Goal: Download file/media

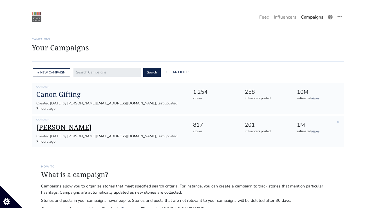
click at [69, 123] on h1 "[PERSON_NAME]" at bounding box center [110, 127] width 148 height 8
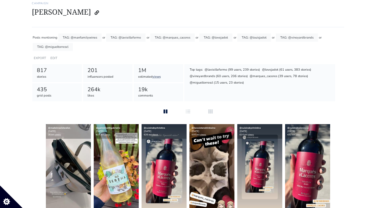
scroll to position [38, 0]
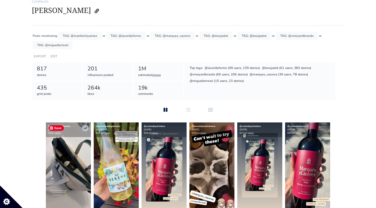
click at [52, 166] on img at bounding box center [68, 166] width 45 height 86
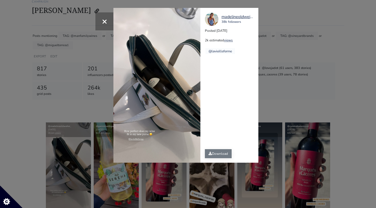
click at [221, 151] on link "Download" at bounding box center [218, 153] width 27 height 9
click at [277, 92] on div "× madelineoldweiler_ 38k followers Posted [DATE] 2k estimated views @lavieillef…" at bounding box center [188, 104] width 376 height 208
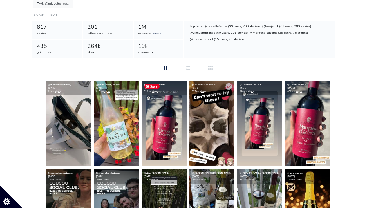
scroll to position [94, 0]
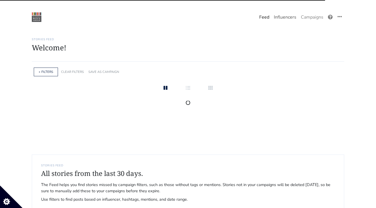
click at [287, 19] on link "Influencers" at bounding box center [285, 17] width 27 height 11
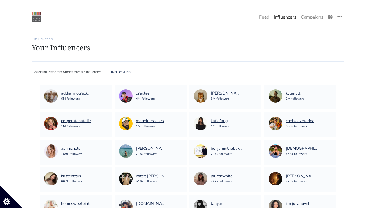
click at [274, 19] on link "Influencers" at bounding box center [285, 17] width 27 height 11
click at [263, 17] on link "Feed" at bounding box center [264, 17] width 15 height 11
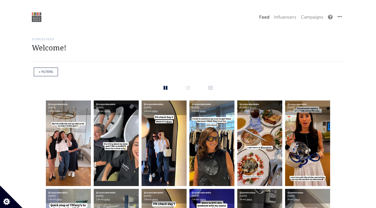
click at [61, 75] on div "+ FILTERS CLEAR FILTERS SAVE AS CAMPAIGN APPLY Track stories matching the above…" at bounding box center [188, 72] width 313 height 12
click at [58, 76] on div "+ FILTERS CLEAR FILTERS SAVE AS CAMPAIGN APPLY Track stories matching the above…" at bounding box center [188, 72] width 313 height 12
click at [52, 74] on link "+ FILTERS" at bounding box center [46, 72] width 15 height 4
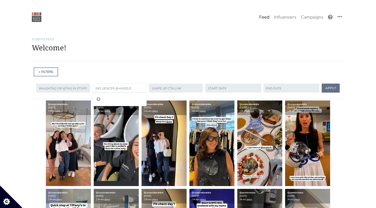
click at [121, 86] on input "text" at bounding box center [119, 88] width 54 height 9
paste input "thehealthmason"
type input "thehealthmason"
click at [322, 84] on button "APPLY" at bounding box center [331, 88] width 18 height 9
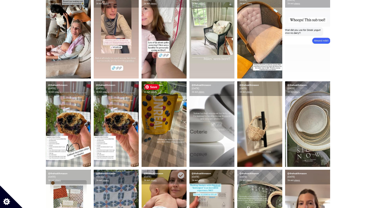
scroll to position [4, 0]
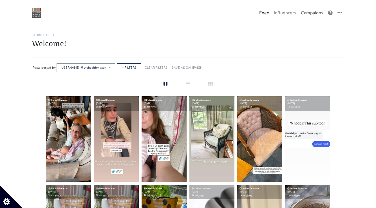
click at [316, 14] on link "Campaigns" at bounding box center [312, 12] width 27 height 11
